Goal: Find specific page/section: Find specific page/section

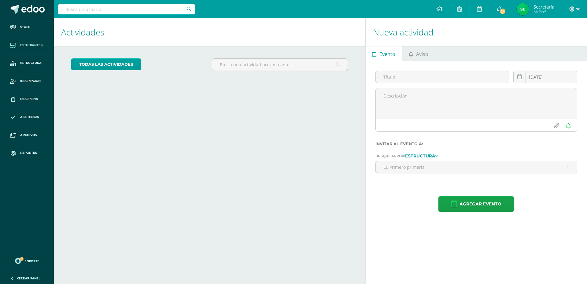
click at [32, 44] on span "Estudiantes" at bounding box center [31, 45] width 22 height 5
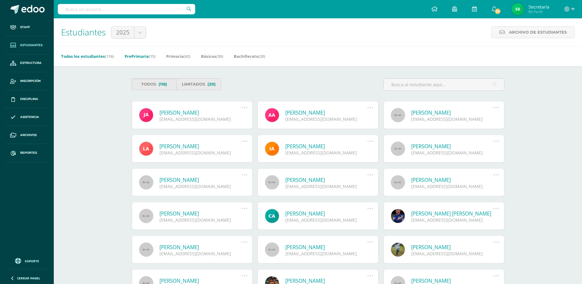
click at [151, 58] on span "(15)" at bounding box center [152, 55] width 7 height 5
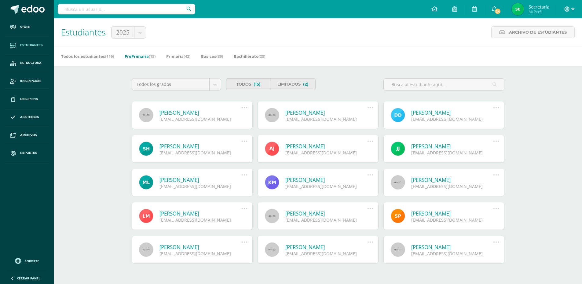
scroll to position [13, 0]
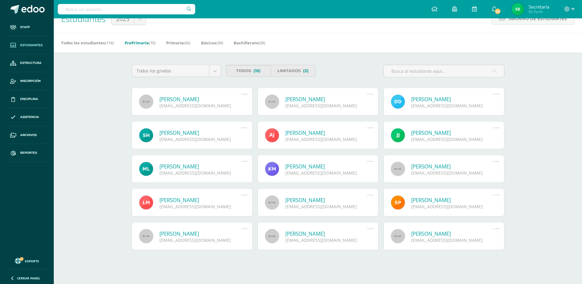
click at [442, 135] on link "Joaquín Jordán Caballeros" at bounding box center [452, 132] width 82 height 7
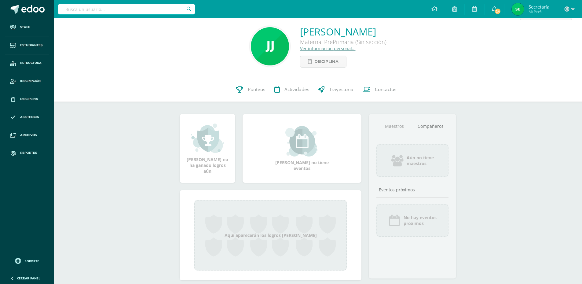
scroll to position [36, 0]
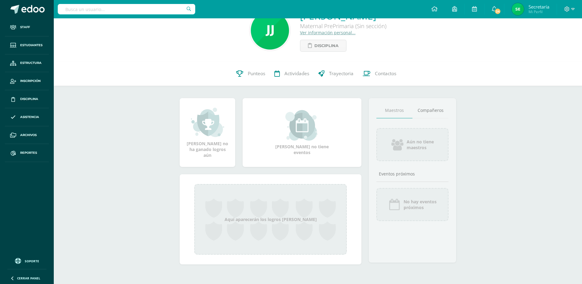
click at [303, 33] on link "Ver información personal..." at bounding box center [328, 33] width 56 height 6
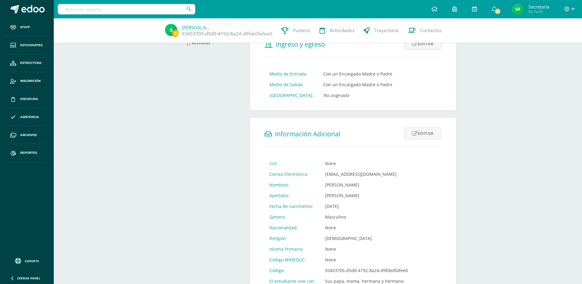
scroll to position [153, 0]
